Goal: Information Seeking & Learning: Learn about a topic

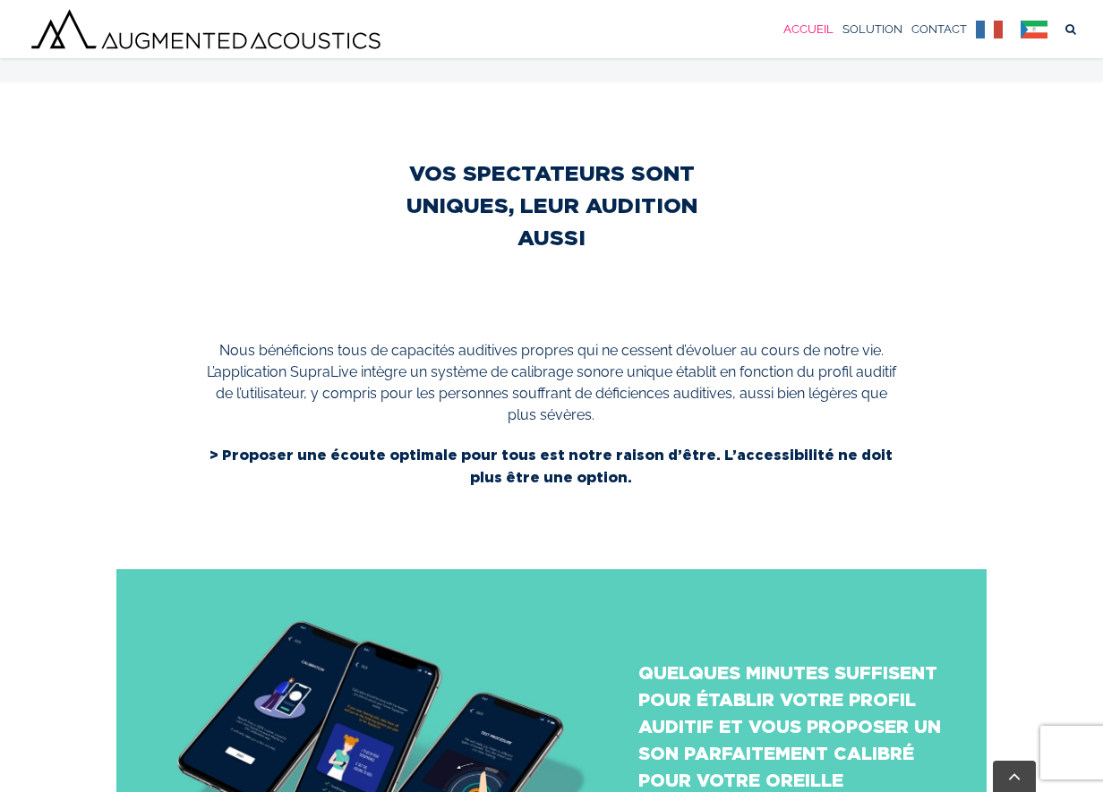
scroll to position [2141, 0]
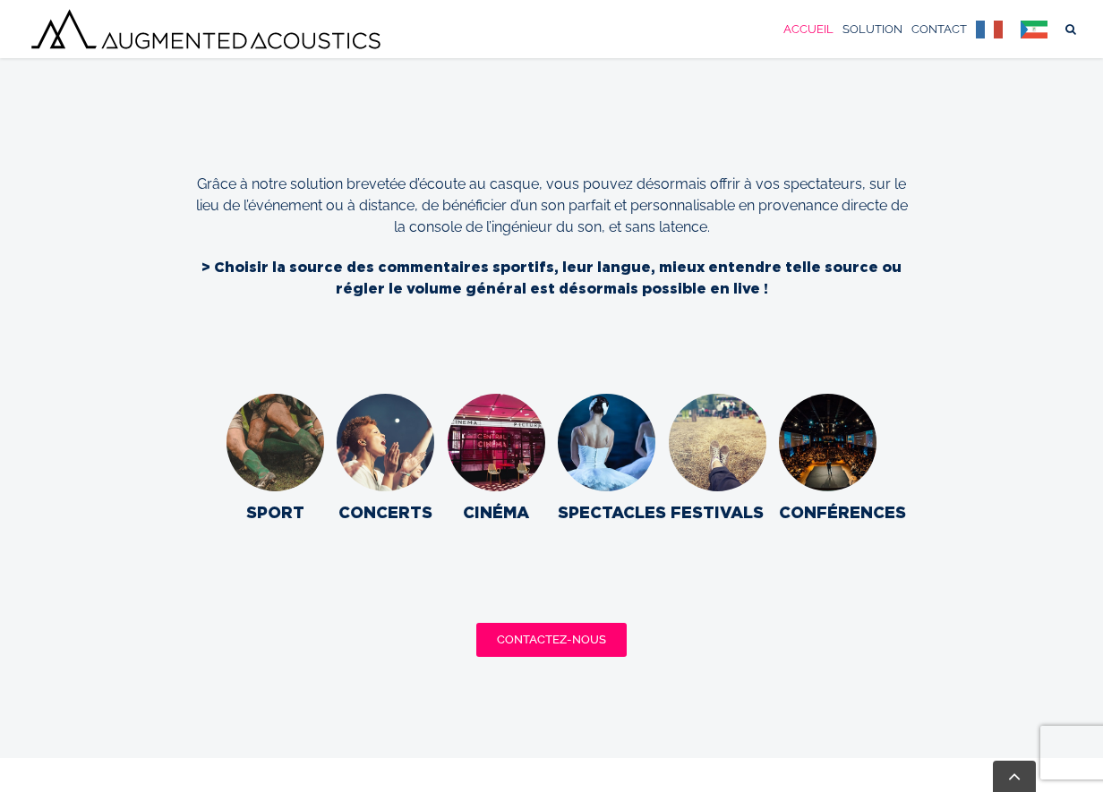
click at [245, 398] on img "supralive-sport" at bounding box center [275, 442] width 107 height 107
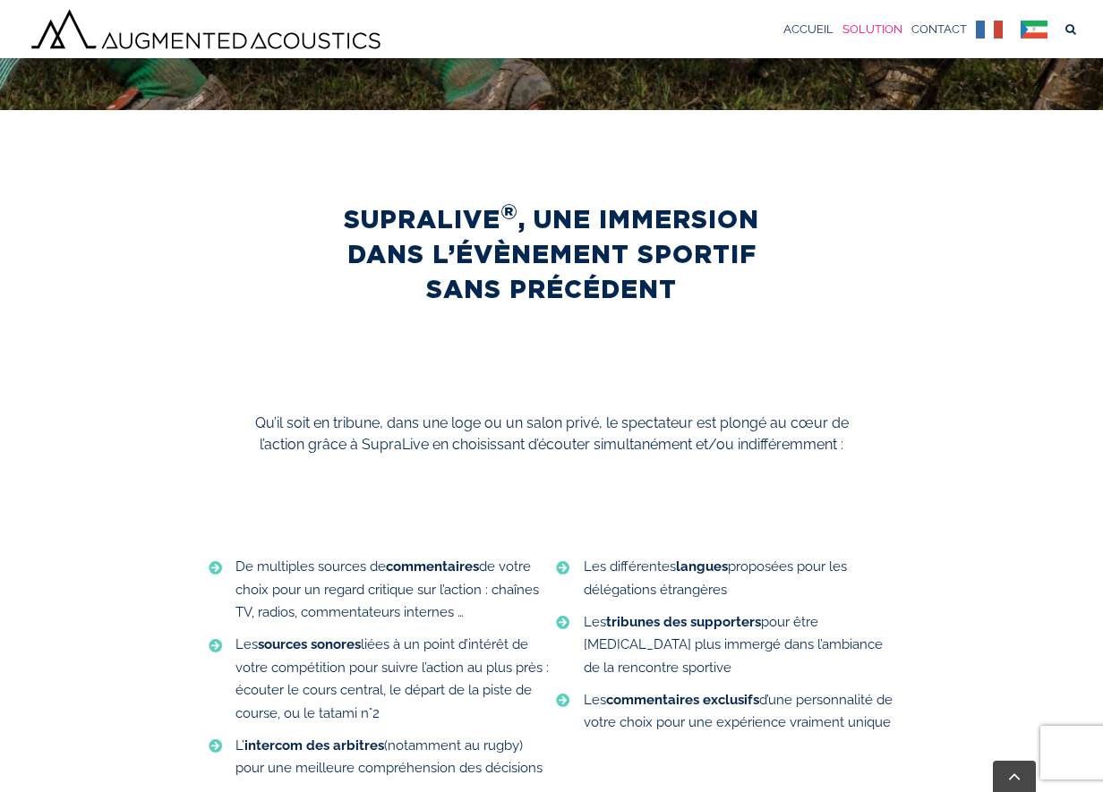
scroll to position [792, 0]
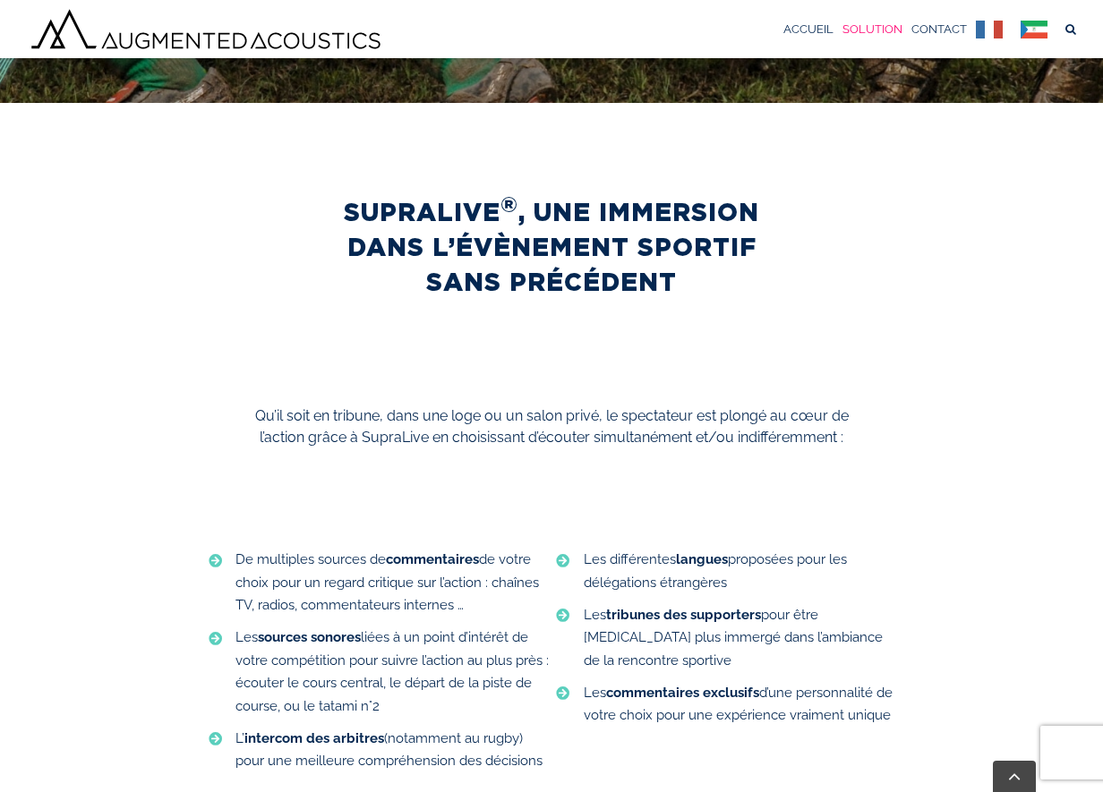
scroll to position [650, 0]
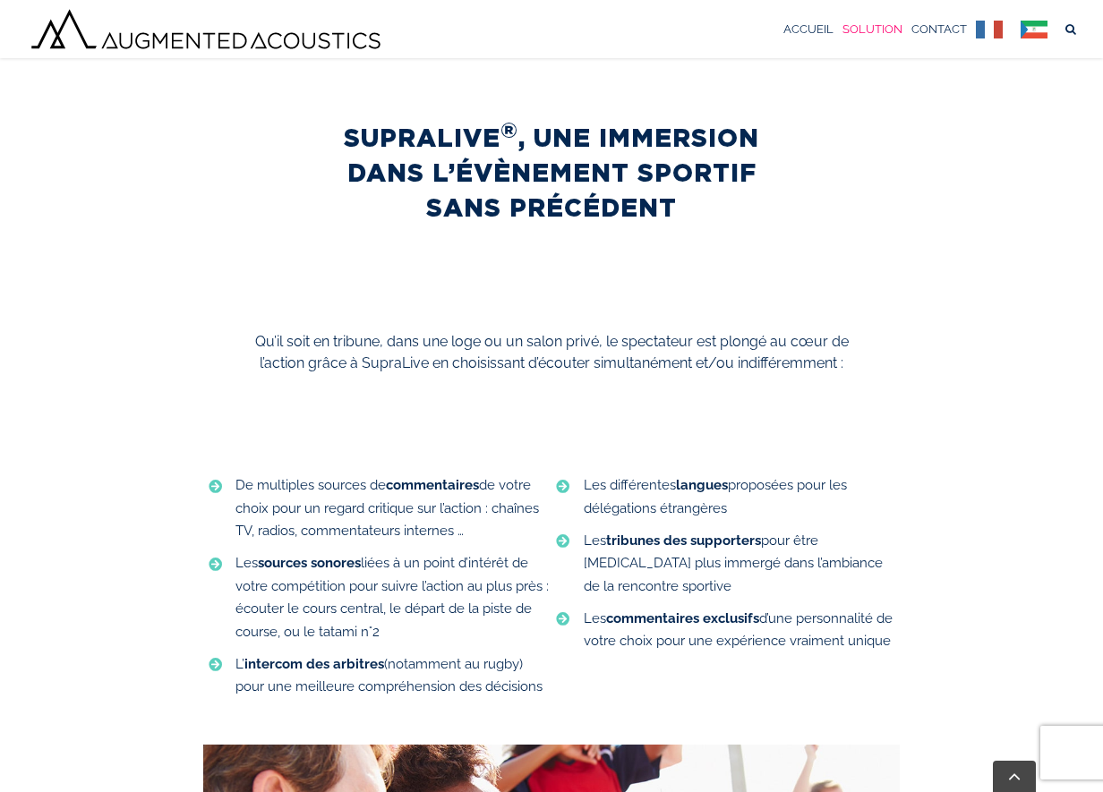
click at [469, 643] on li "Les sources sonores liées à un point d’intérêt de votre compétition pour suivre…" at bounding box center [377, 598] width 348 height 101
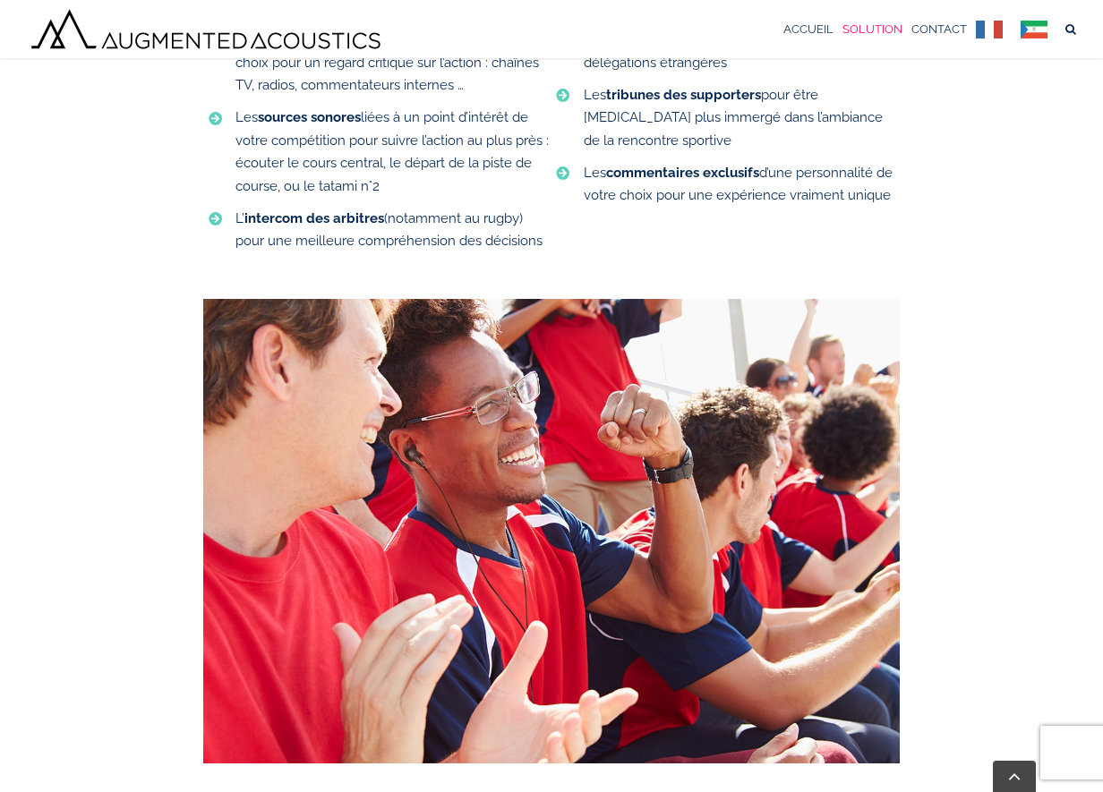
scroll to position [1021, 0]
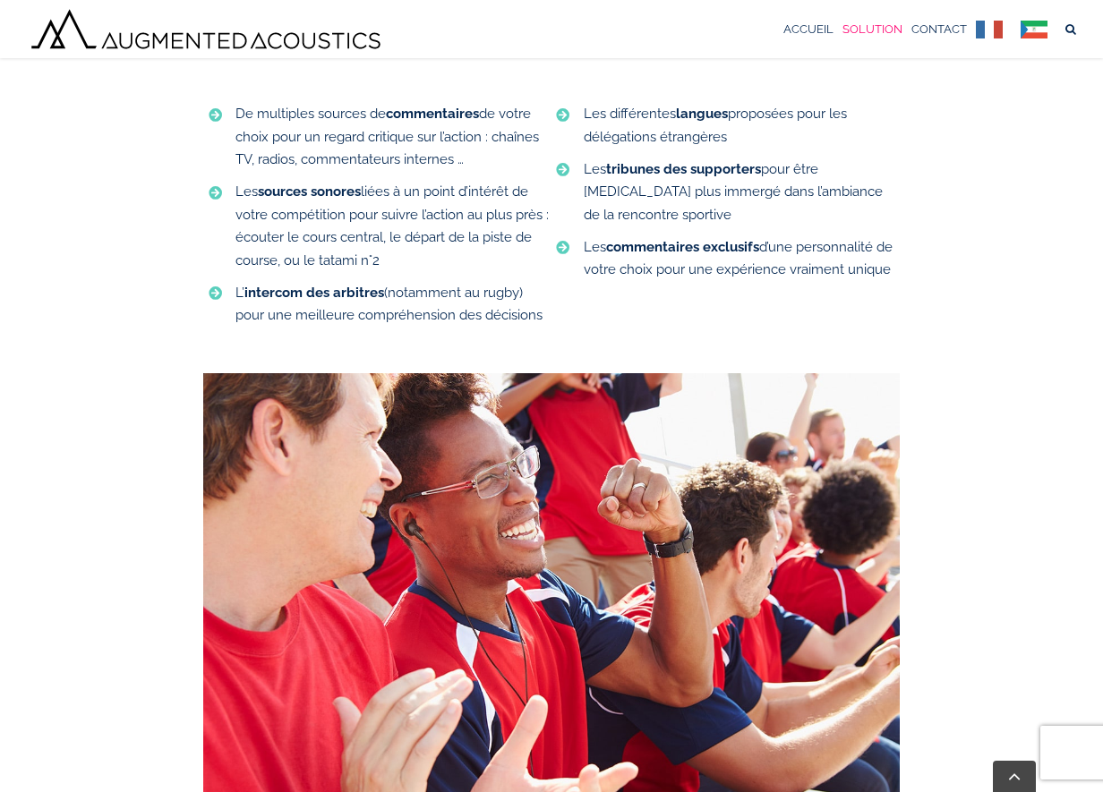
click at [844, 19] on link "SOLUTION" at bounding box center [872, 29] width 60 height 58
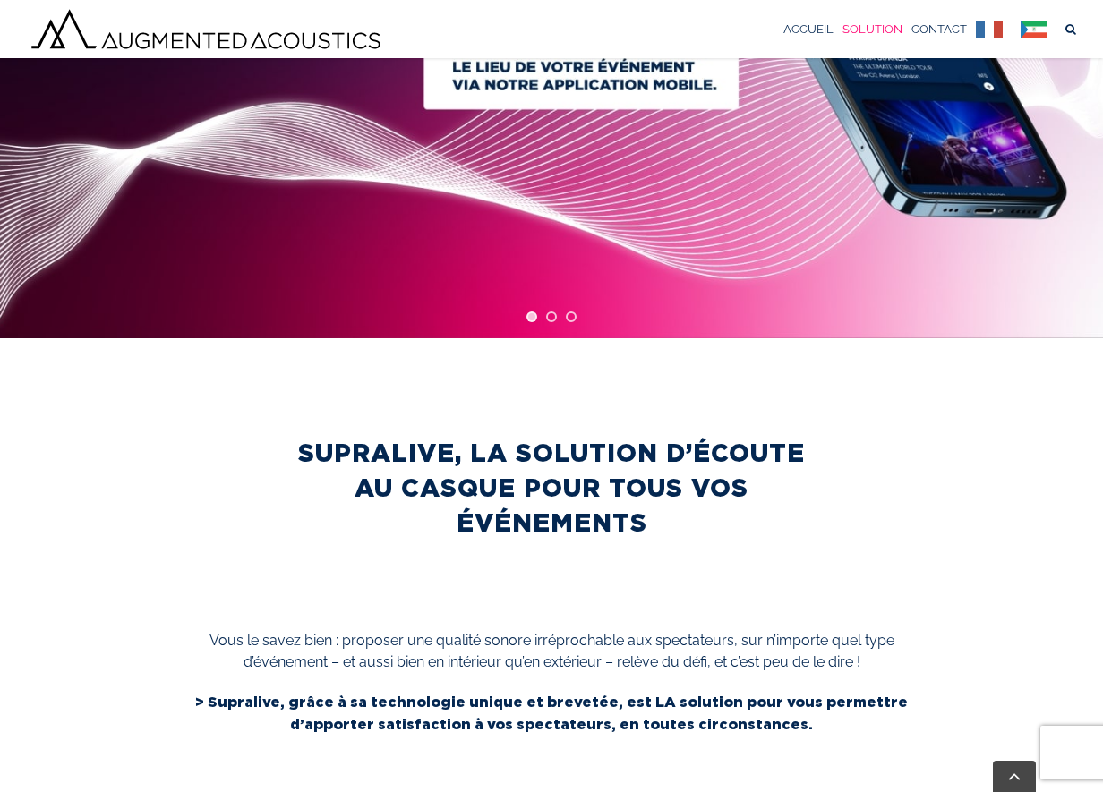
scroll to position [414, 0]
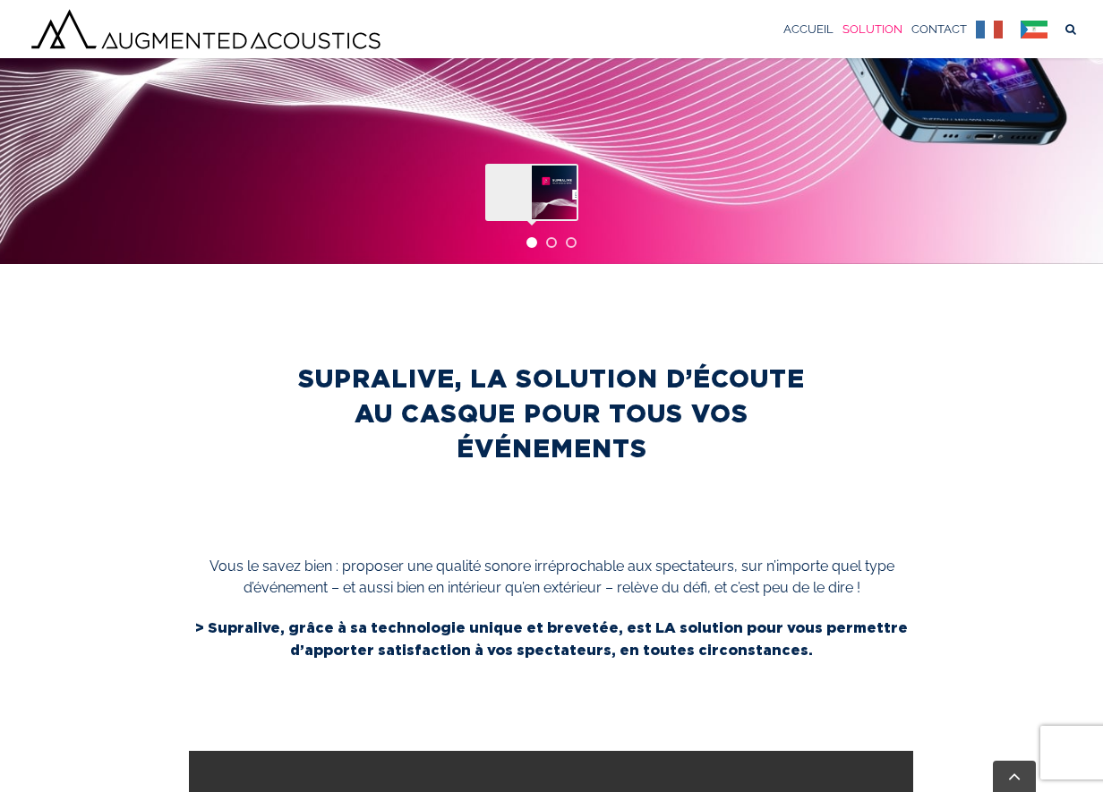
click at [533, 240] on link "jump to slide 1" at bounding box center [531, 242] width 11 height 11
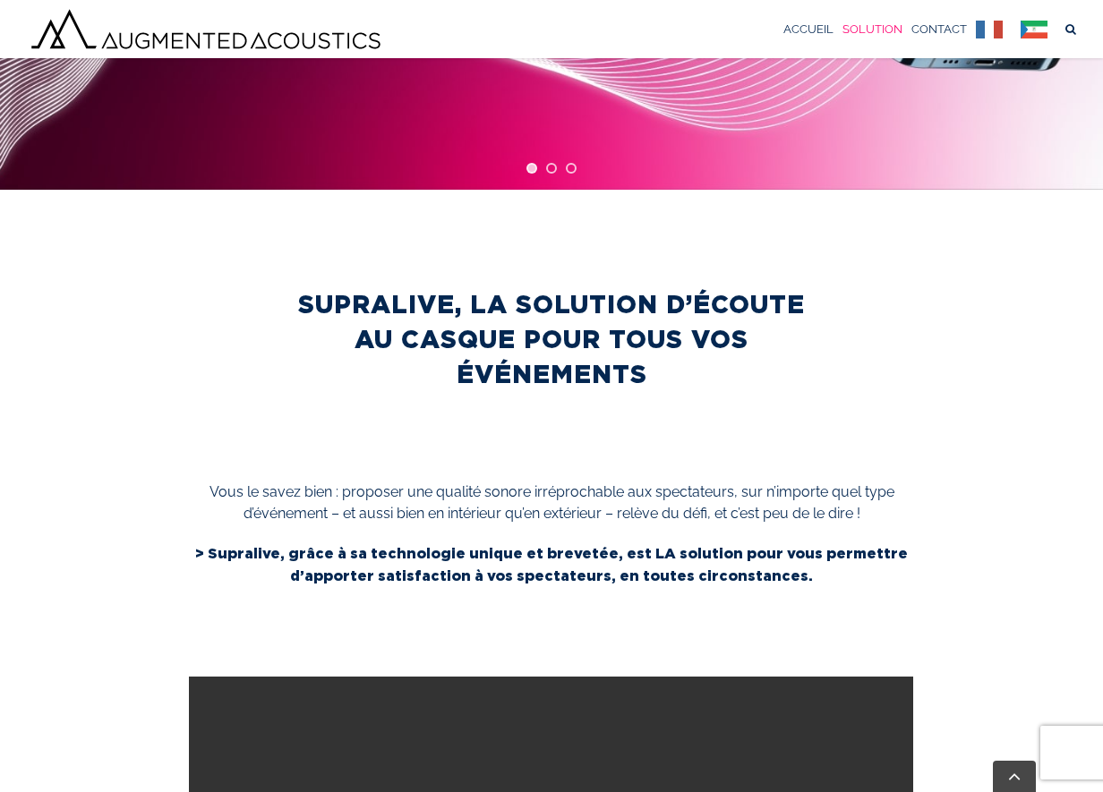
click at [526, 163] on link "jump to slide 1" at bounding box center [531, 168] width 11 height 11
